Goal: Find specific page/section: Find specific page/section

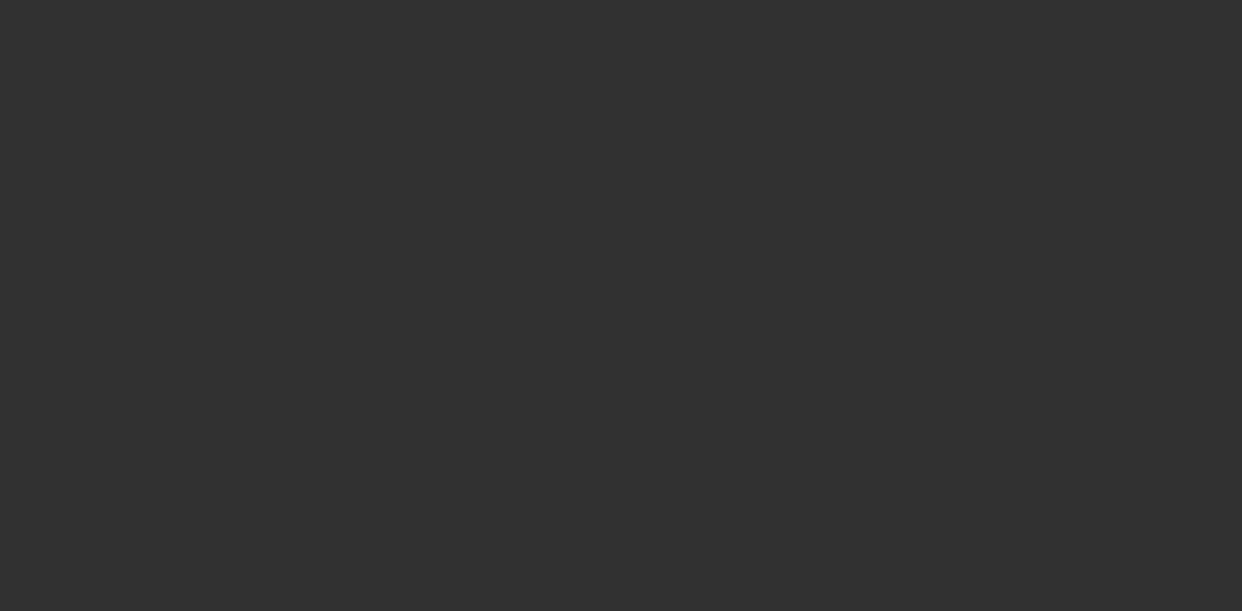
select select "10"
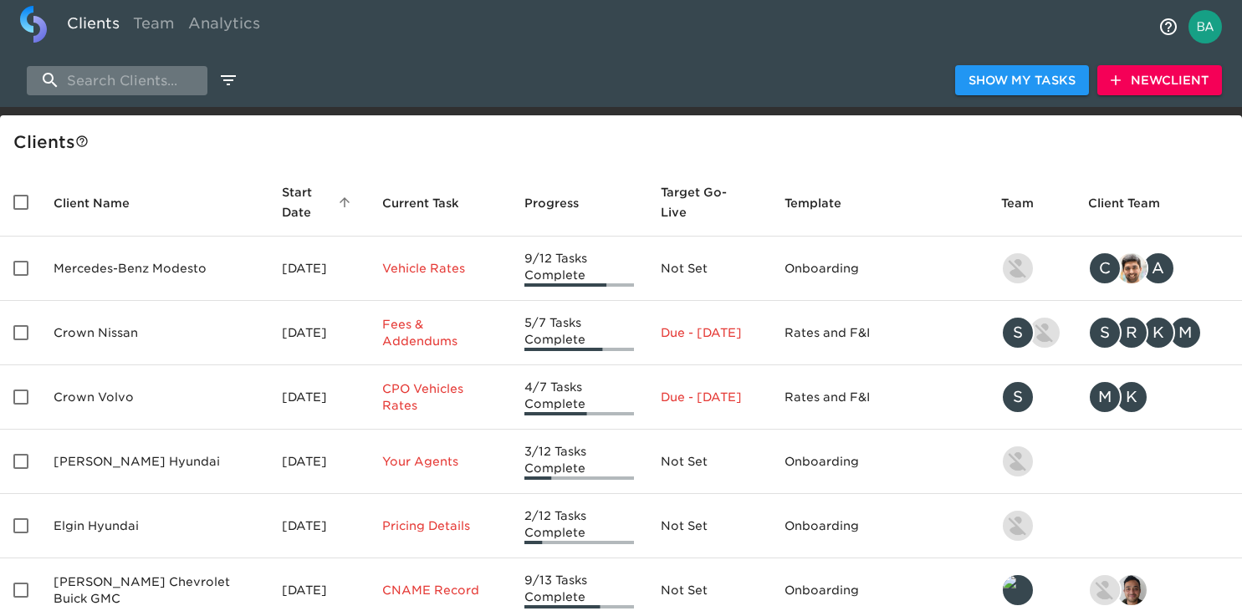
click at [100, 74] on input "search" at bounding box center [117, 80] width 181 height 29
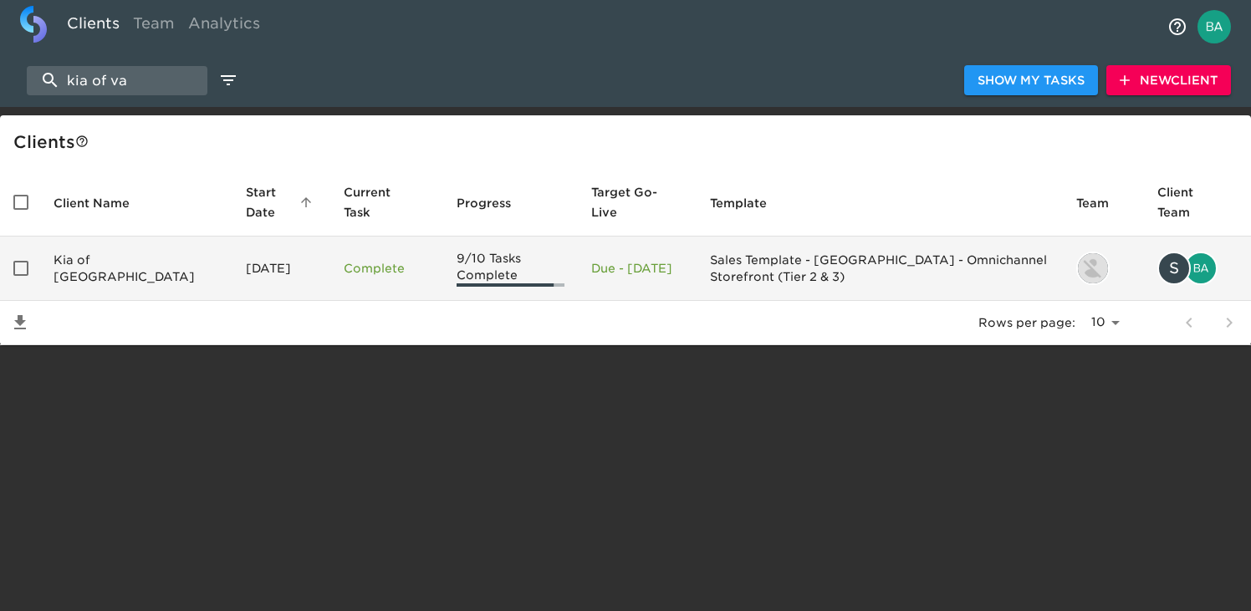
type input "kia of va"
click at [89, 273] on td "Kia of [GEOGRAPHIC_DATA]" at bounding box center [136, 269] width 192 height 64
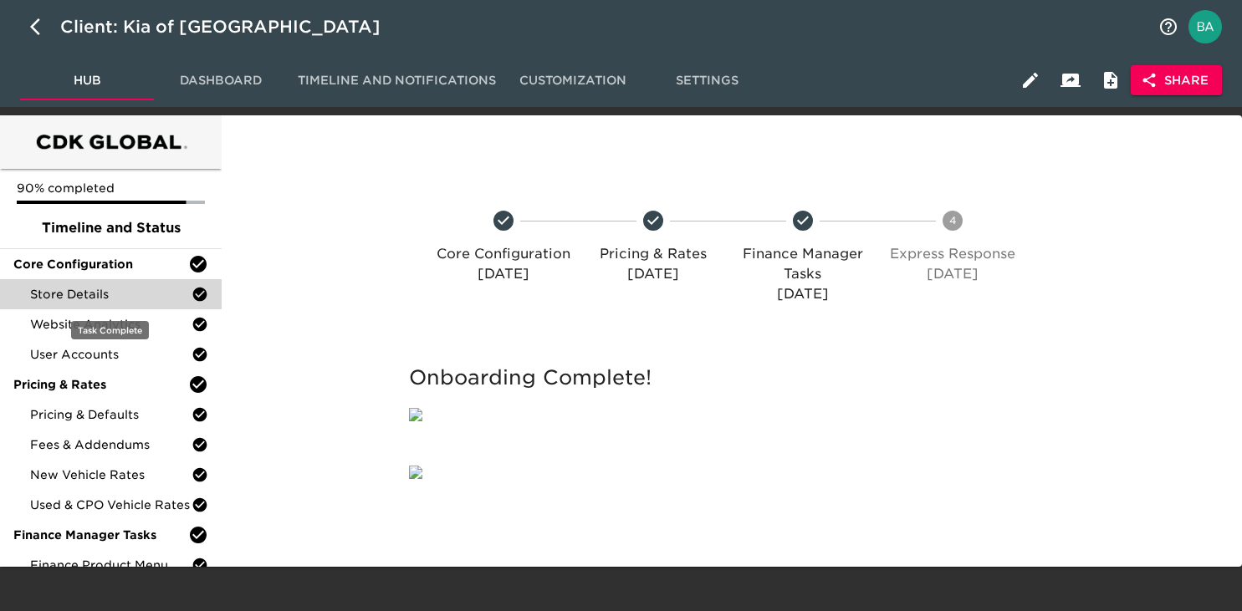
click at [83, 299] on span "Store Details" at bounding box center [110, 294] width 161 height 17
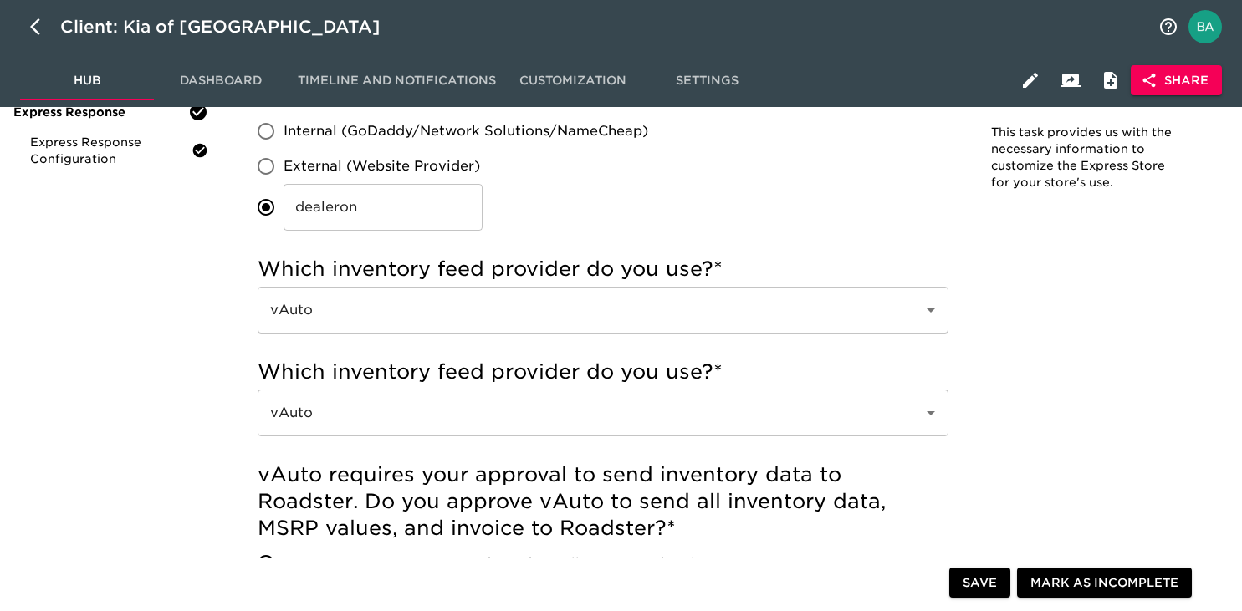
scroll to position [432, 0]
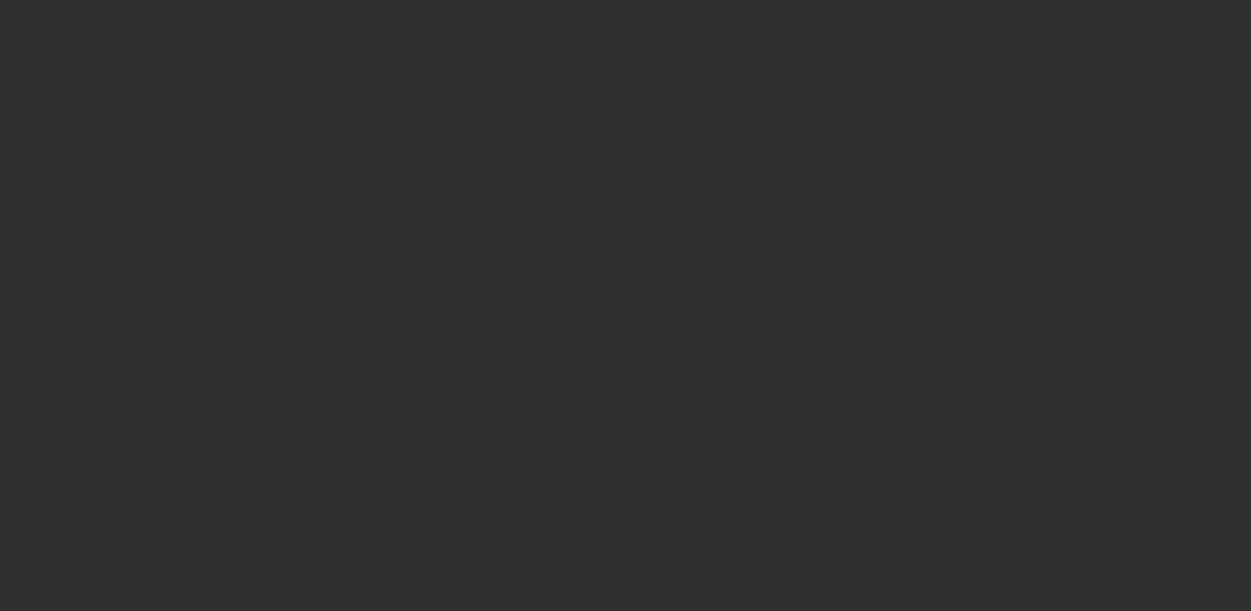
select select "10"
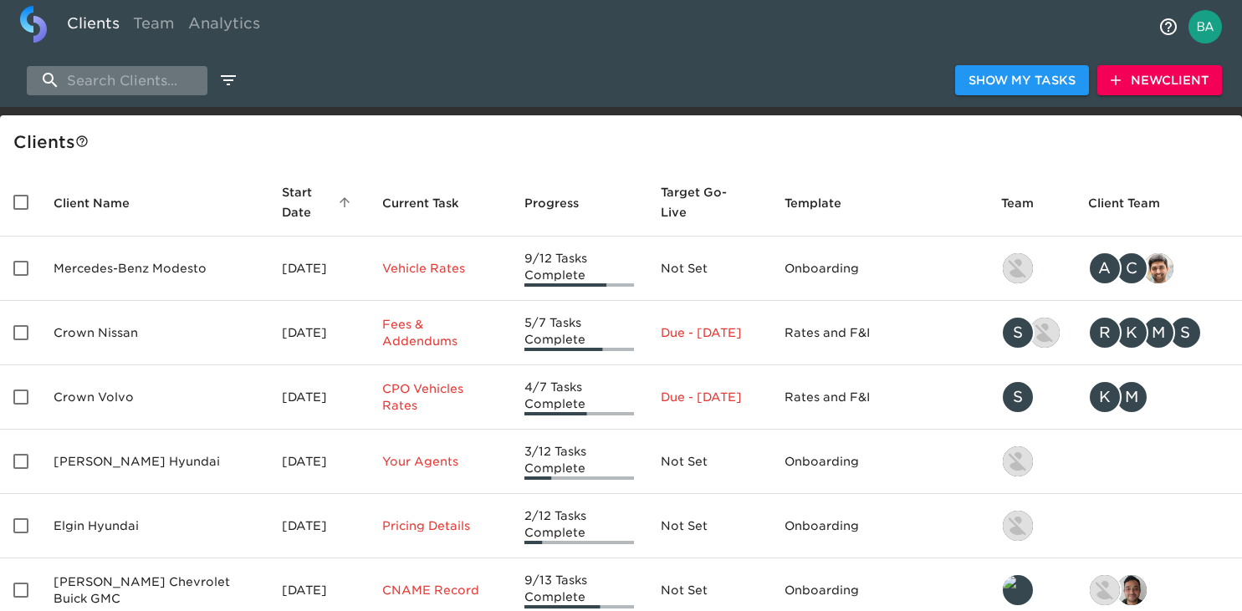
click at [100, 81] on input "search" at bounding box center [117, 80] width 181 height 29
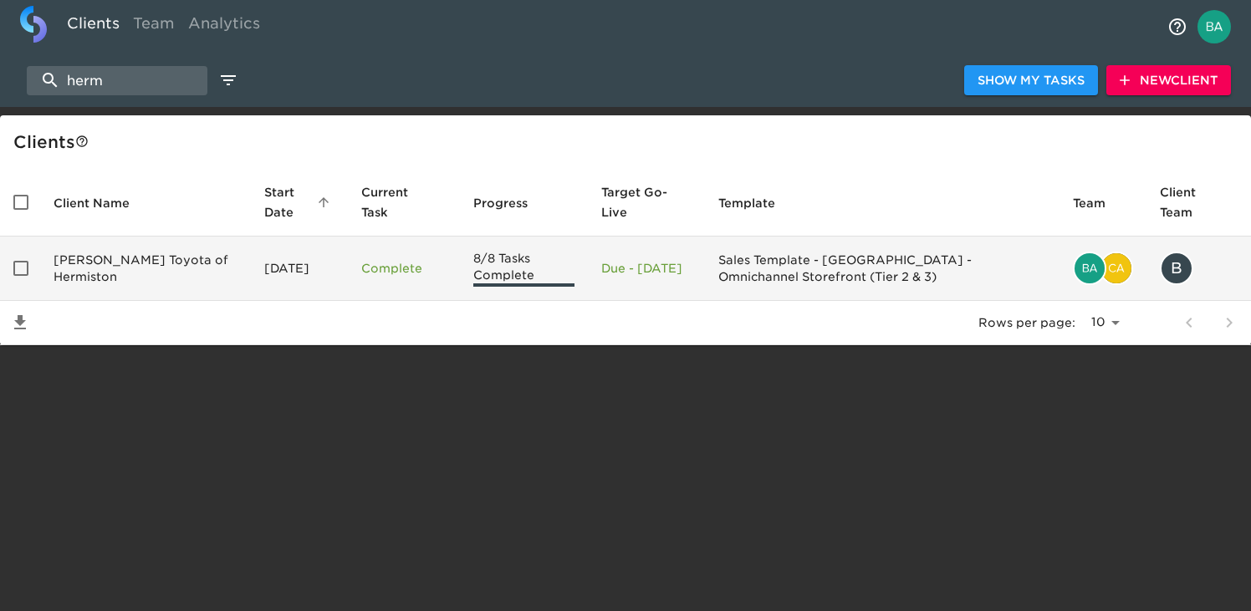
type input "herm"
click at [115, 268] on td "[PERSON_NAME] Toyota of Hermiston" at bounding box center [145, 269] width 211 height 64
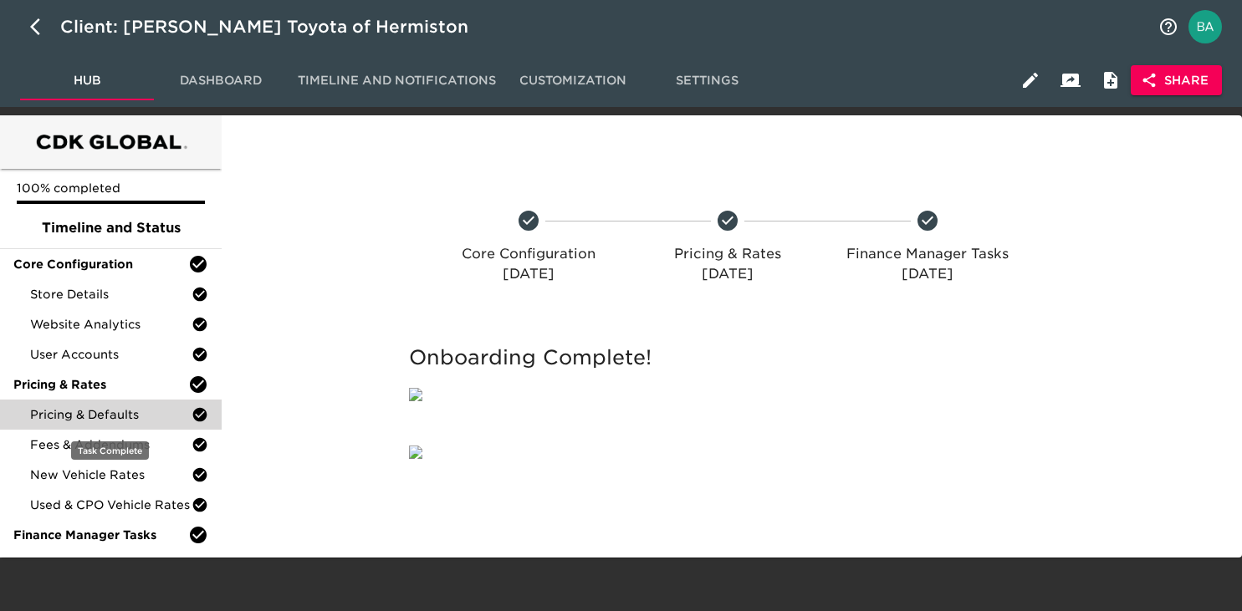
click at [114, 414] on span "Pricing & Defaults" at bounding box center [110, 414] width 161 height 17
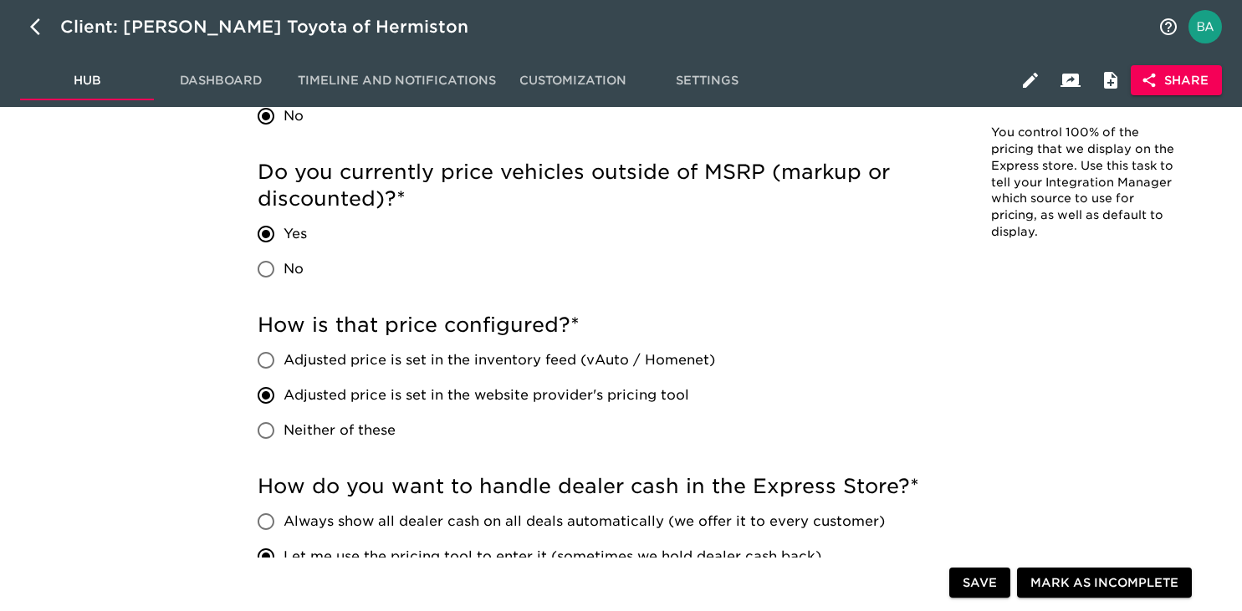
scroll to position [565, 0]
